Goal: Check status: Check status

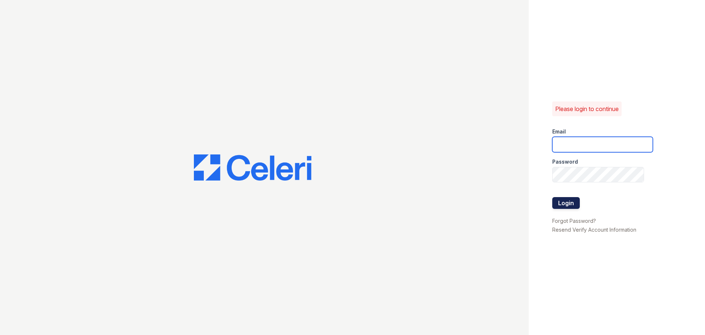
type input "pennstation3@cafmanagement.com"
click at [571, 201] on button "Login" at bounding box center [566, 203] width 28 height 12
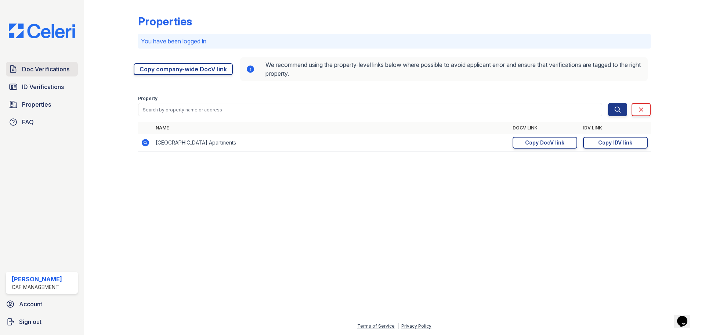
click at [58, 69] on span "Doc Verifications" at bounding box center [45, 69] width 47 height 9
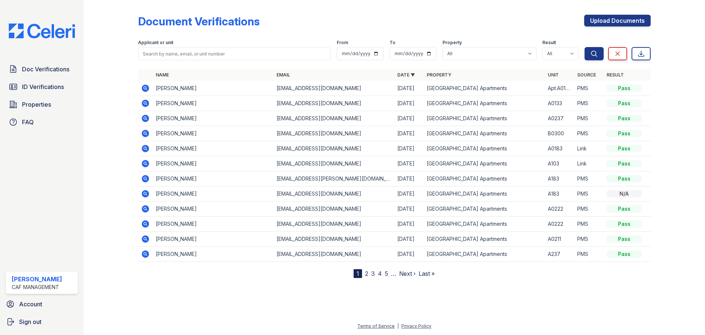
click at [144, 163] on icon at bounding box center [145, 163] width 9 height 9
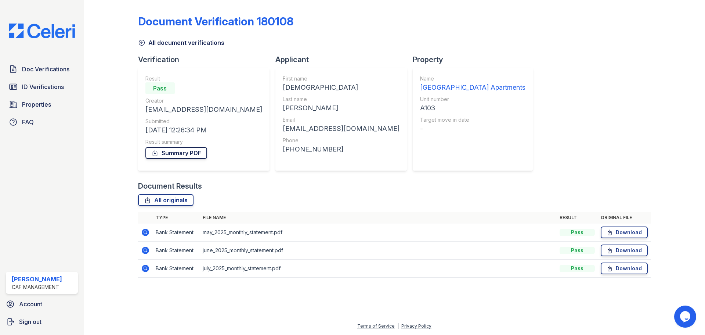
click at [162, 158] on link "Summary PDF" at bounding box center [176, 153] width 62 height 12
click at [15, 65] on icon at bounding box center [13, 69] width 9 height 9
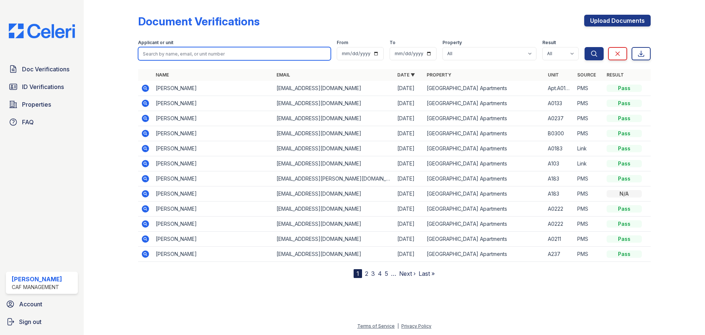
click at [166, 54] on input "search" at bounding box center [234, 53] width 193 height 13
type input "Leonard"
click at [585, 47] on button "Search" at bounding box center [594, 53] width 19 height 13
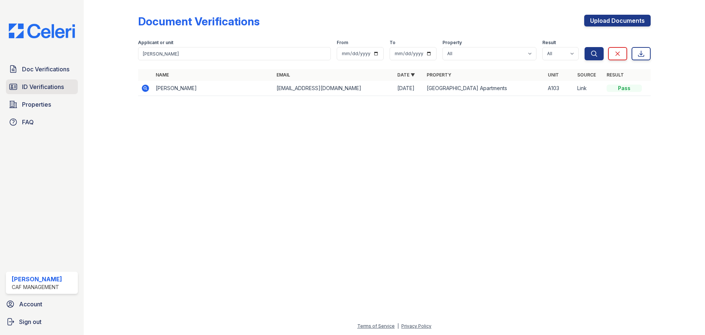
click at [42, 83] on span "ID Verifications" at bounding box center [43, 86] width 42 height 9
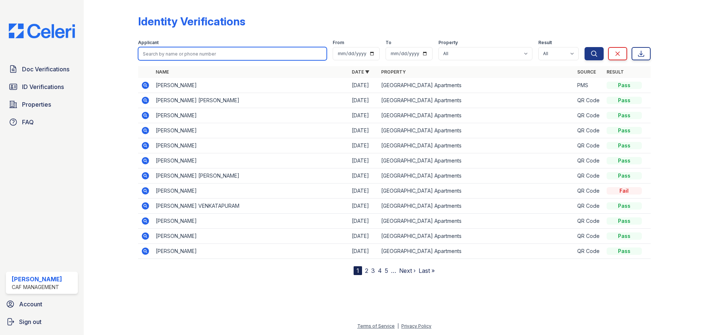
click at [208, 53] on input "search" at bounding box center [232, 53] width 189 height 13
type input "Isa"
click at [585, 47] on button "Search" at bounding box center [594, 53] width 19 height 13
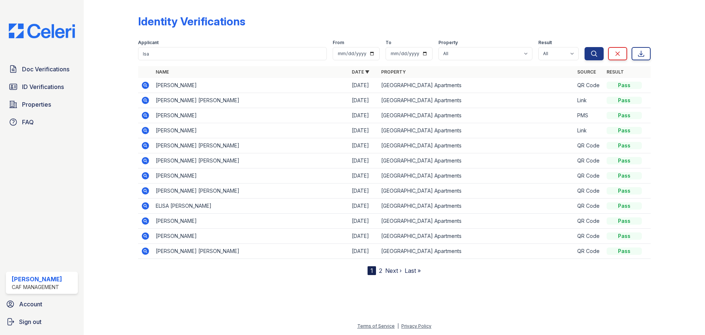
click at [145, 102] on icon at bounding box center [145, 100] width 7 height 7
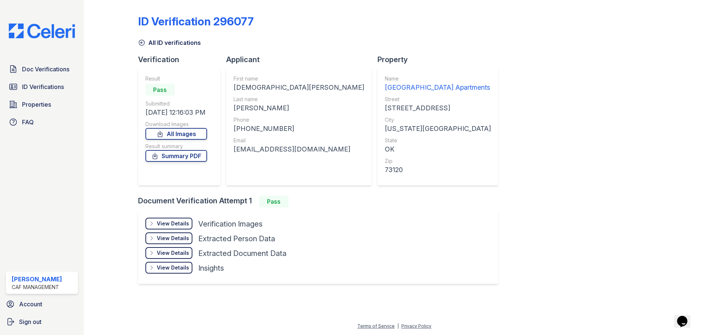
click at [175, 222] on div "View Details" at bounding box center [173, 223] width 32 height 7
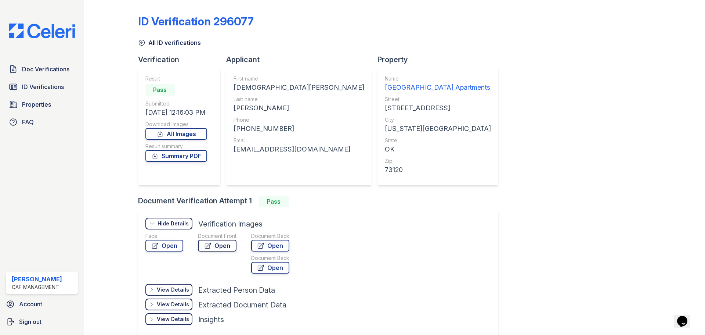
click at [213, 247] on link "Open" at bounding box center [217, 245] width 39 height 12
